Goal: Information Seeking & Learning: Learn about a topic

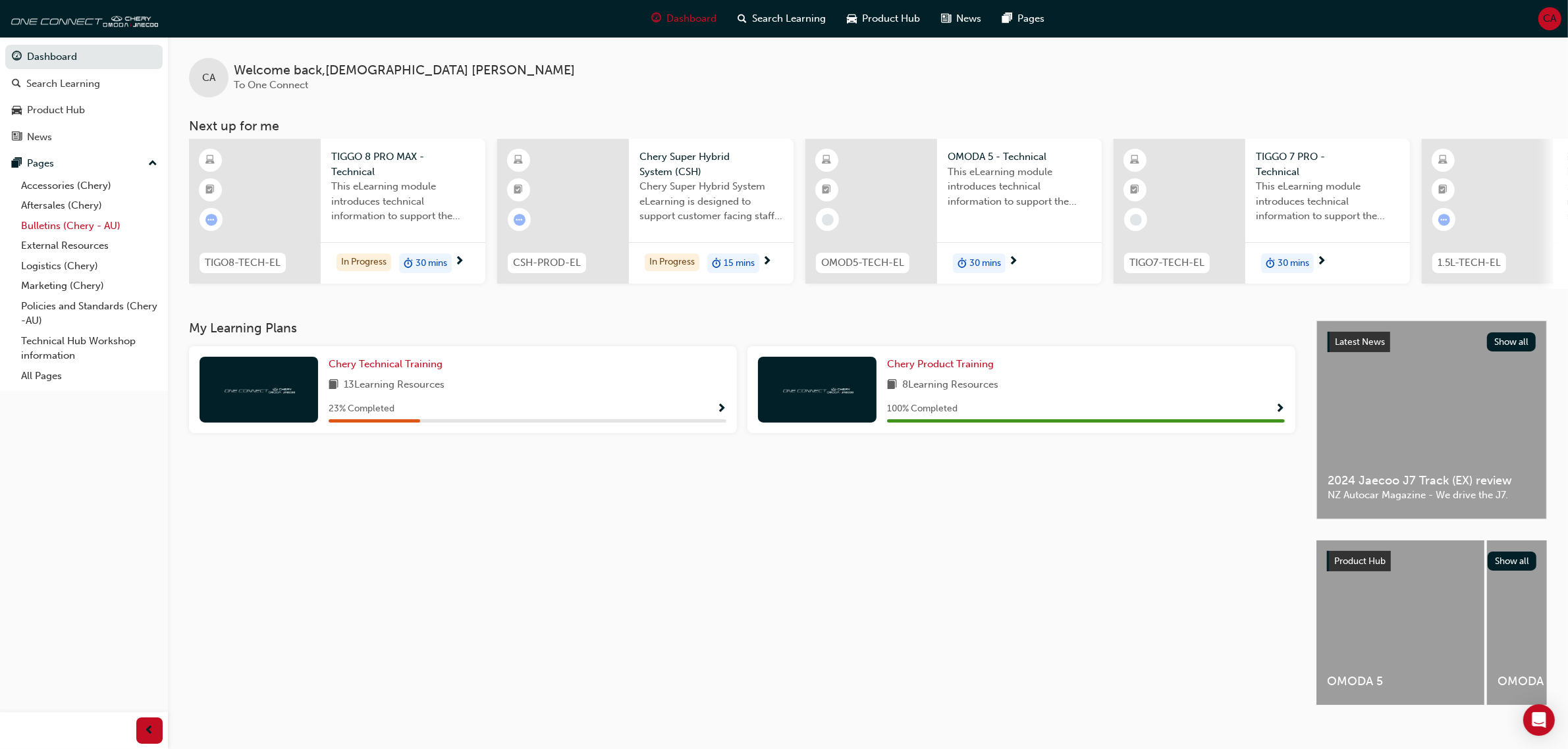
click at [73, 225] on link "Bulletins (Chery - AU)" at bounding box center [89, 226] width 147 height 21
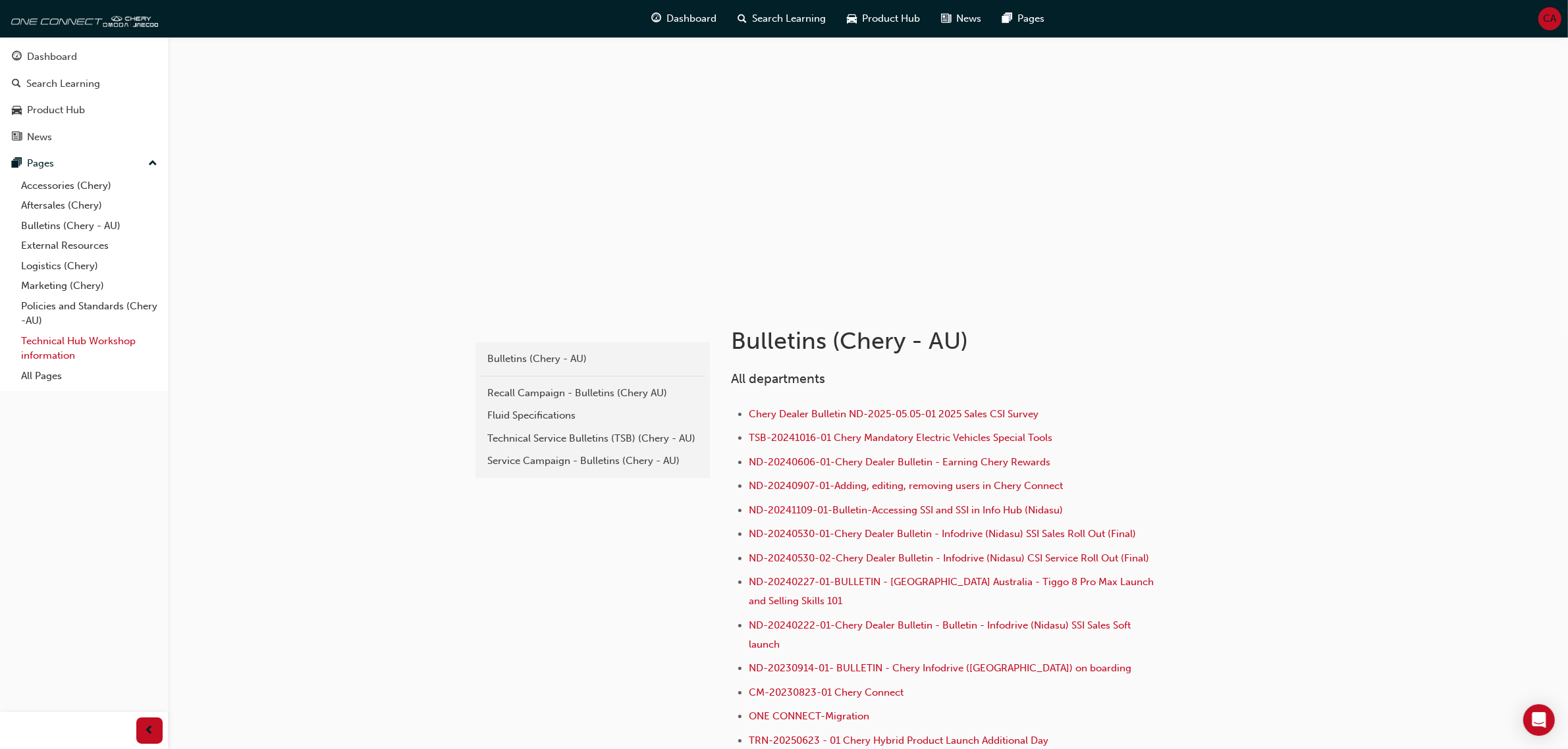
click at [86, 349] on link "Technical Hub Workshop information" at bounding box center [89, 348] width 147 height 35
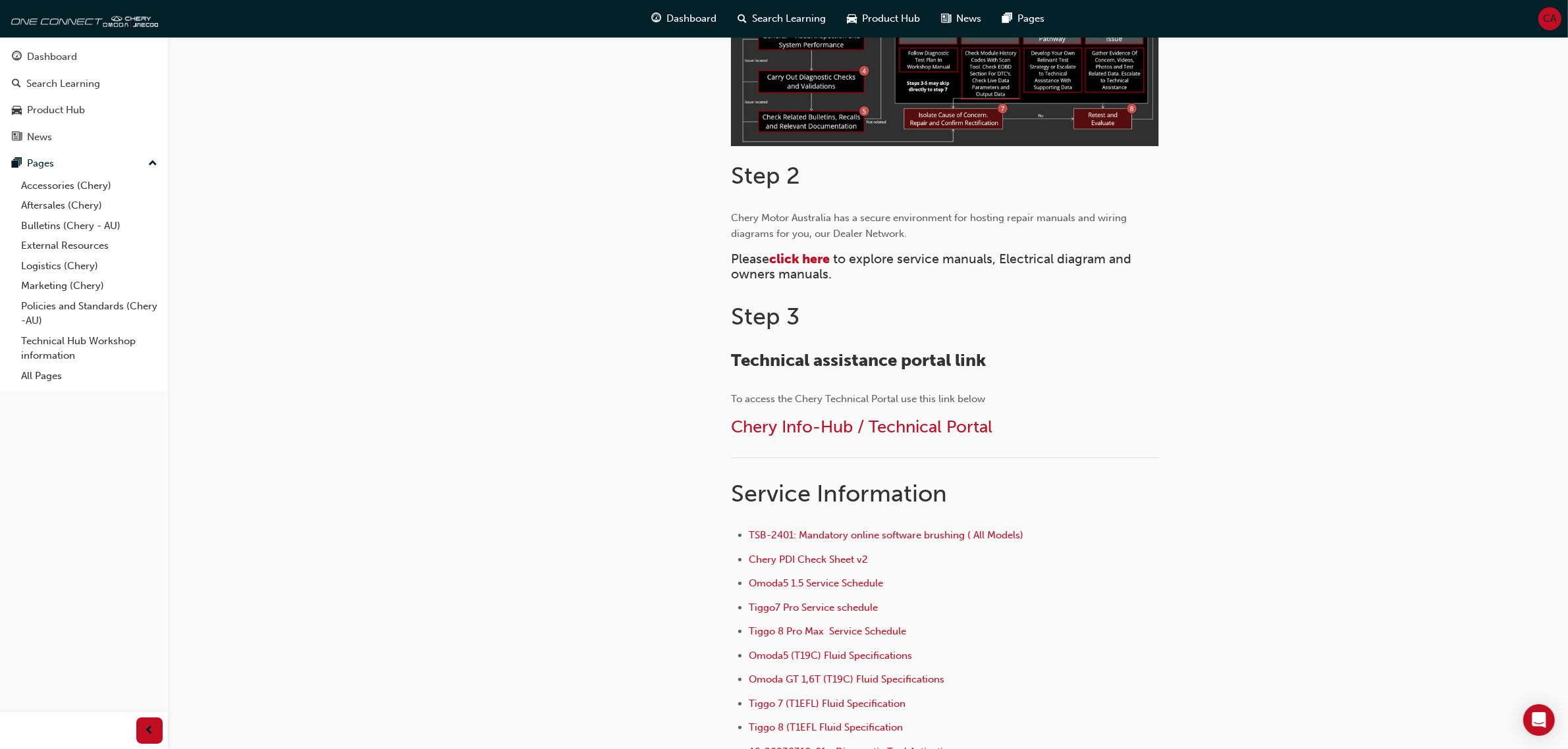
scroll to position [247, 0]
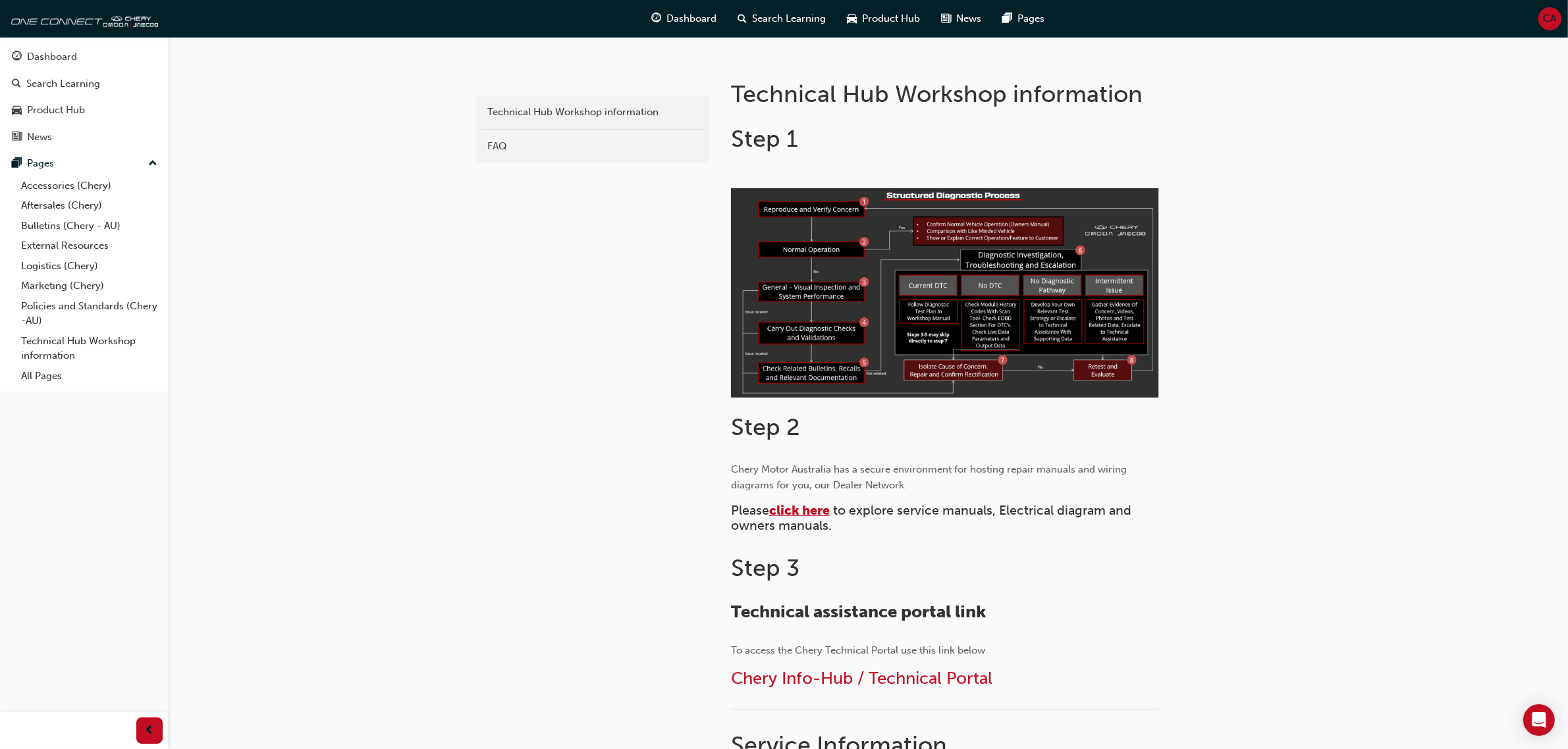
click at [811, 509] on span "click here" at bounding box center [799, 510] width 60 height 15
